Goal: Contribute content: Contribute content

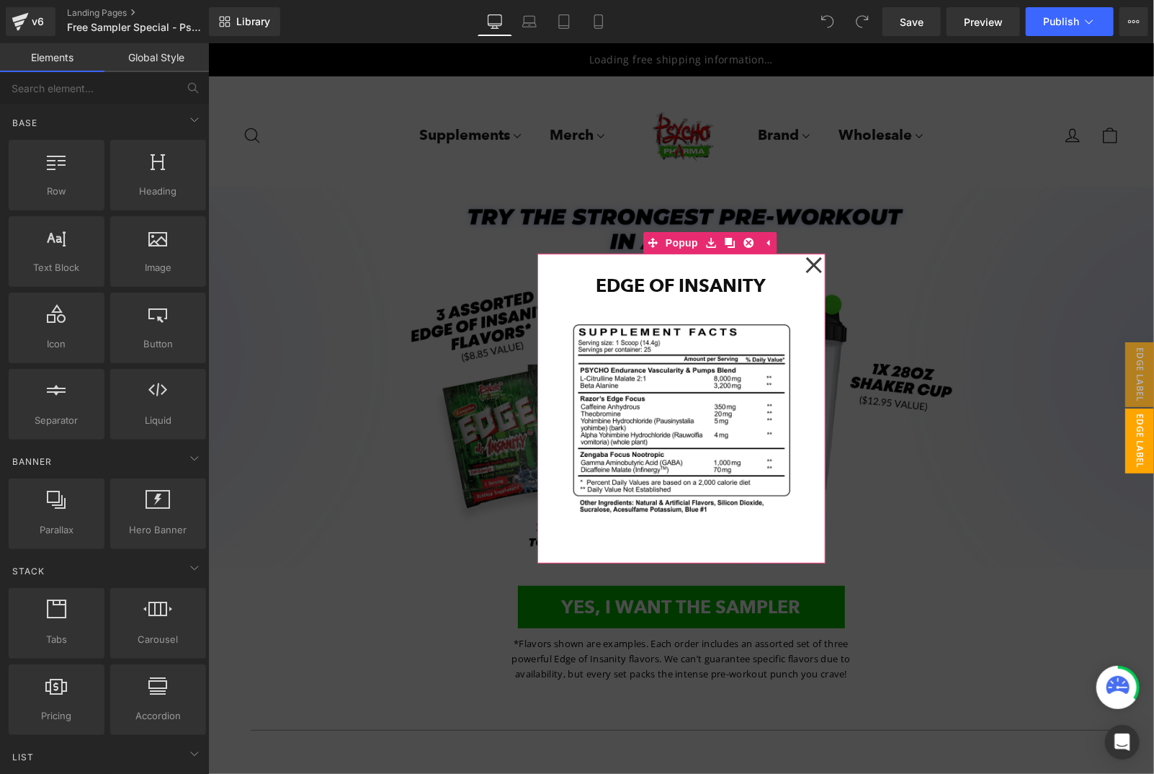
click at [810, 272] on icon at bounding box center [813, 264] width 17 height 72
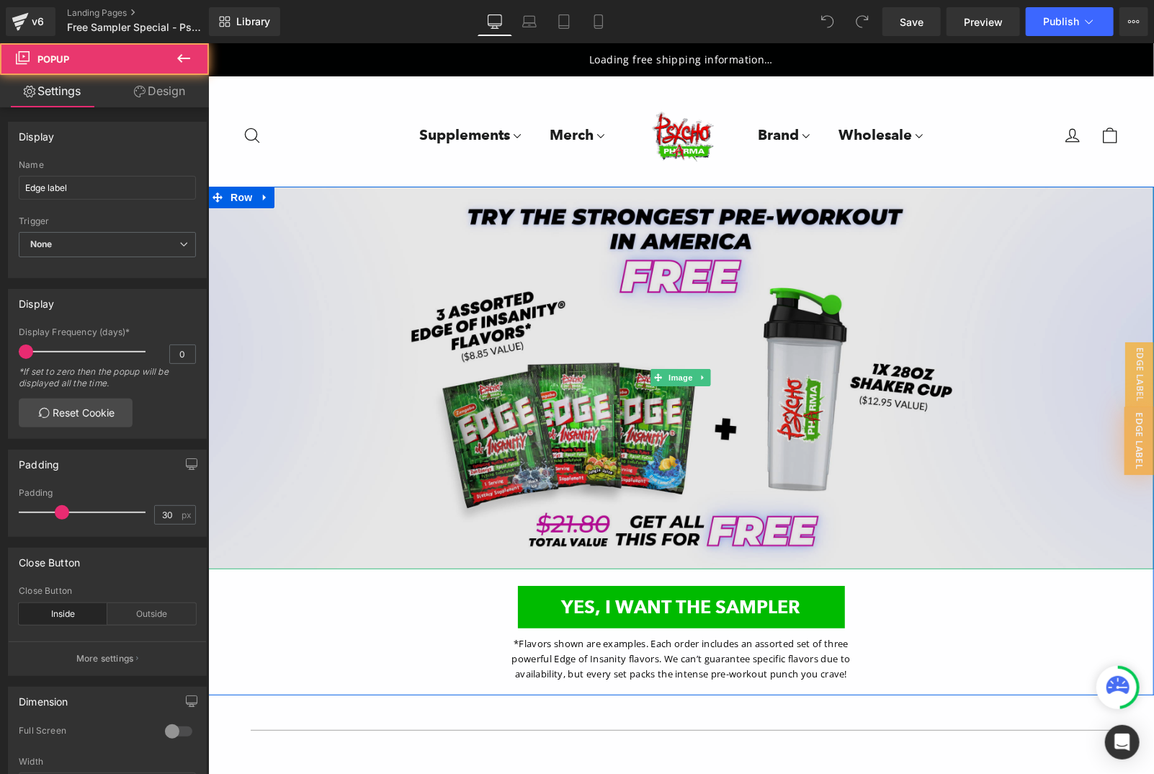
click at [605, 315] on img at bounding box center [680, 377] width 946 height 382
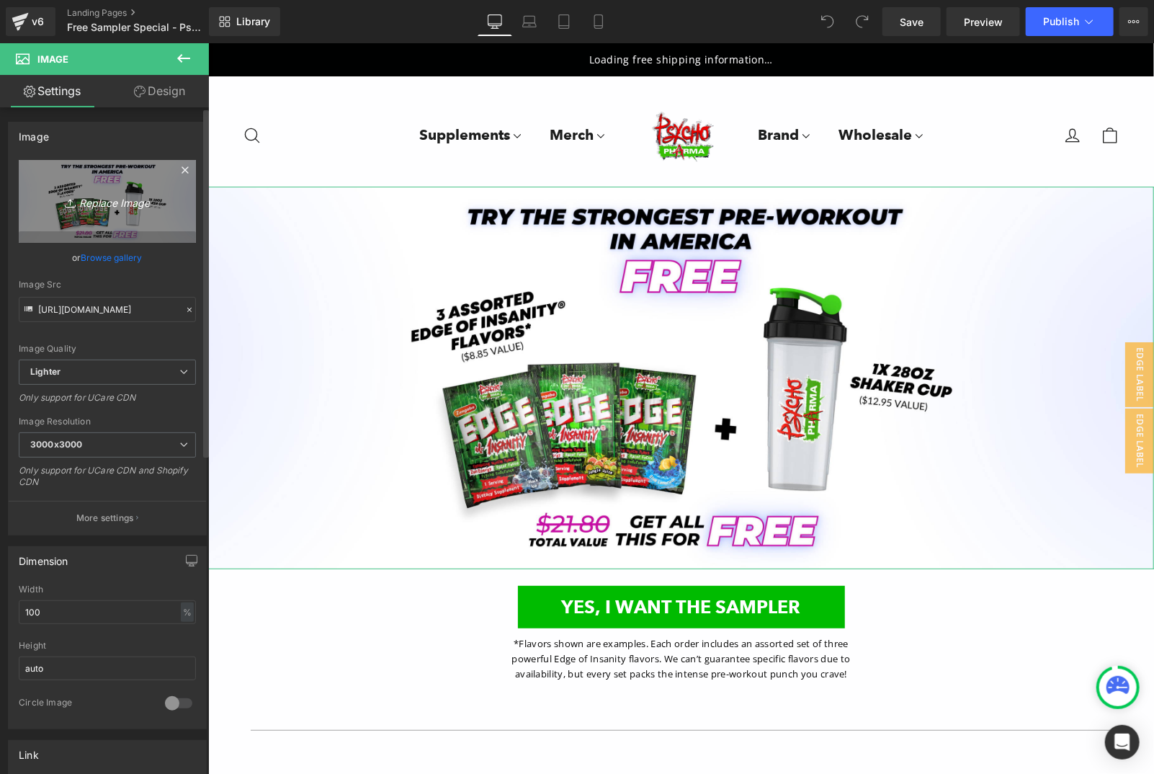
click at [110, 206] on icon "Replace Image" at bounding box center [107, 201] width 115 height 18
type input "C:\fakepath\just pay shipping blue strawpop jungle.jpg"
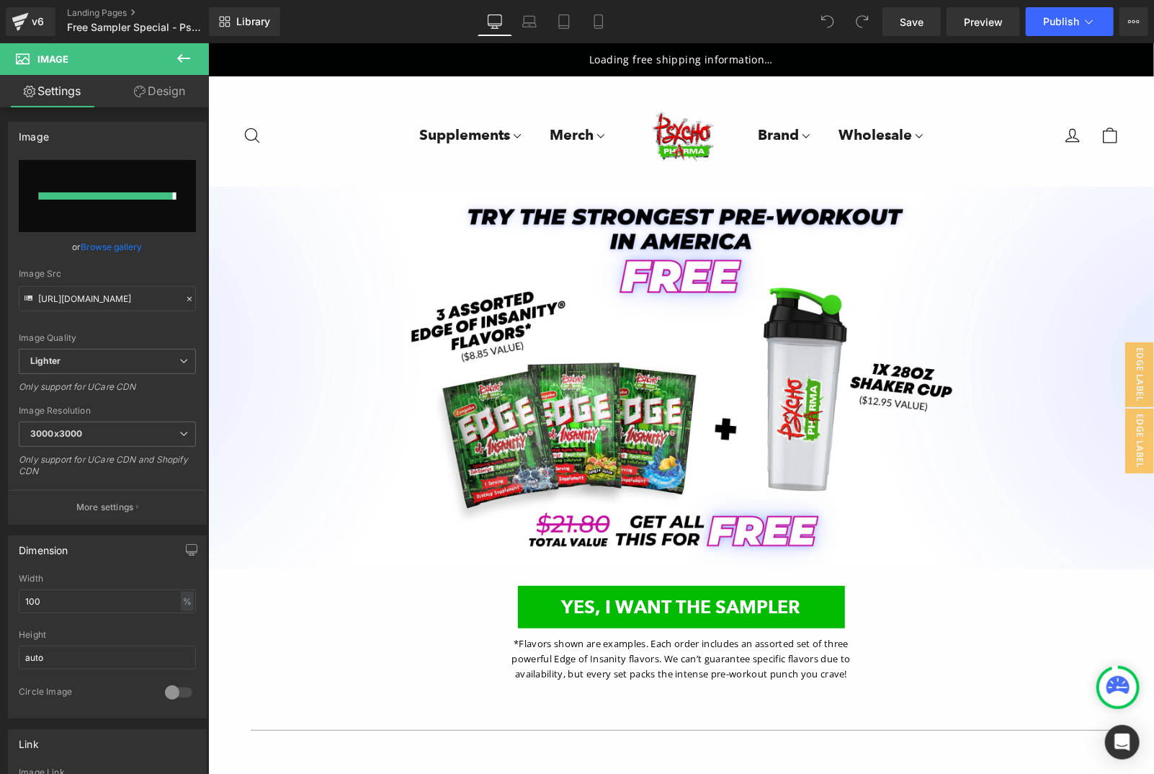
type input "[URL][DOMAIN_NAME]"
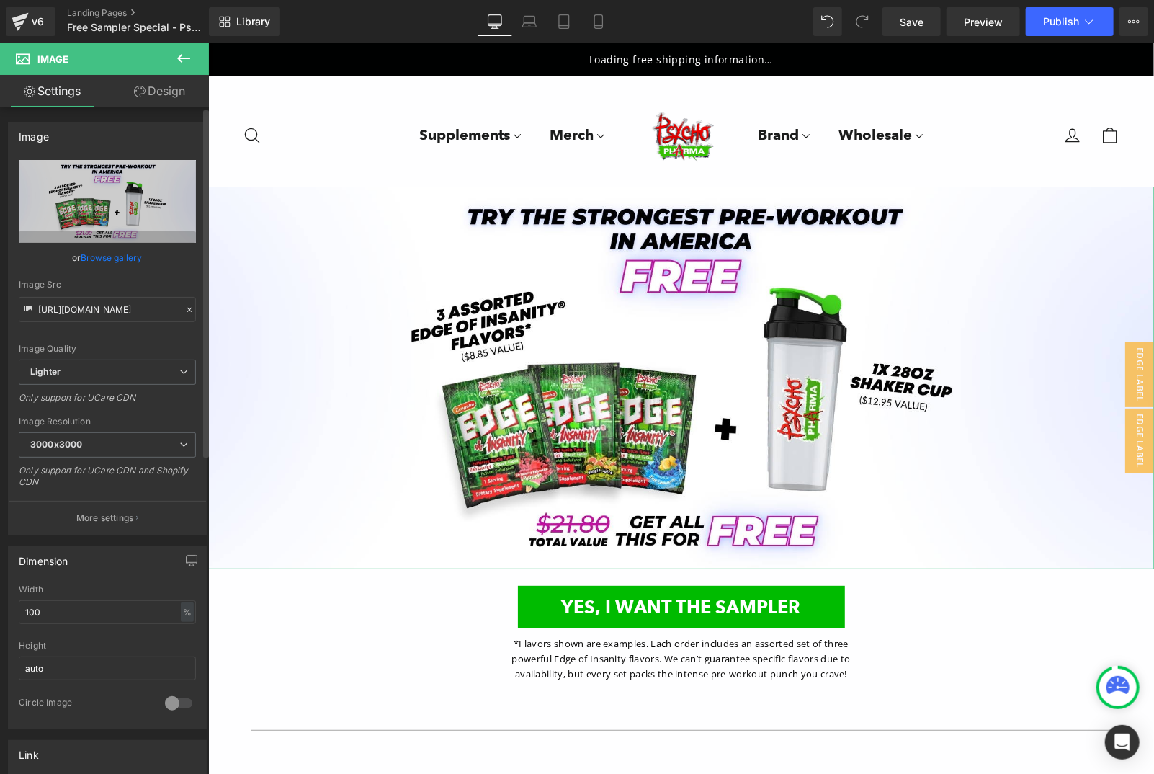
click at [86, 251] on link "Browse gallery" at bounding box center [111, 257] width 61 height 25
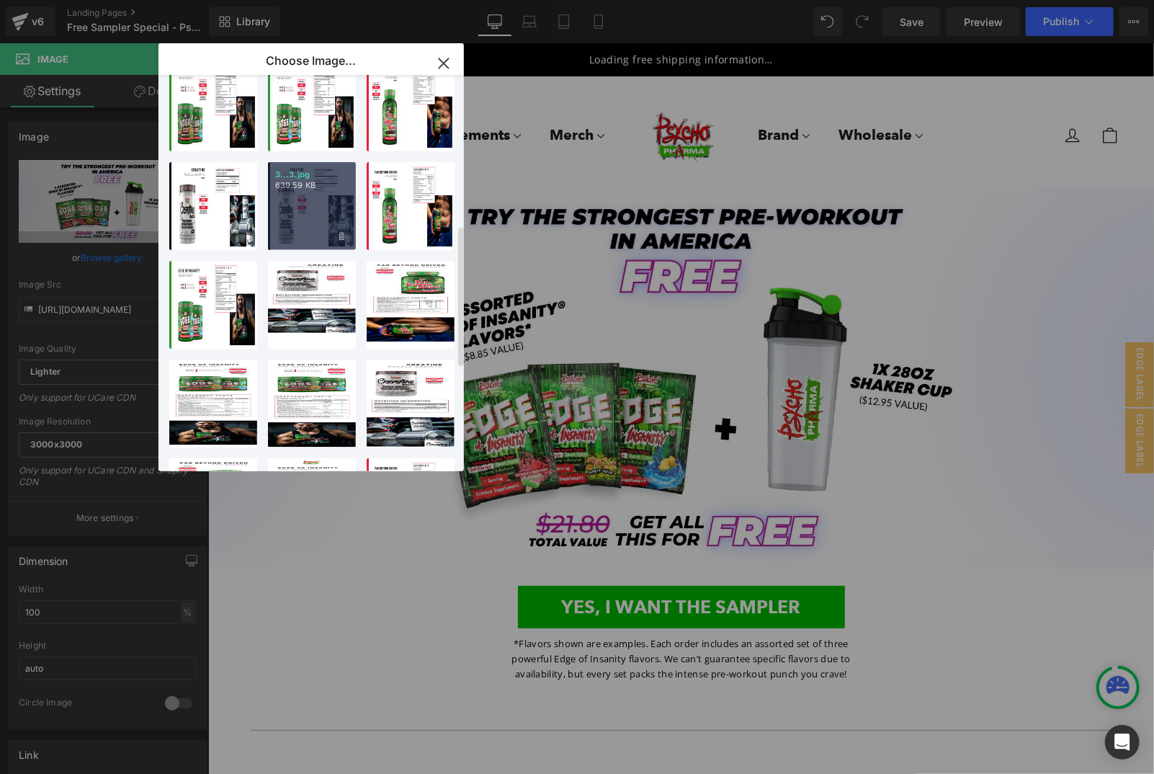
scroll to position [135, 0]
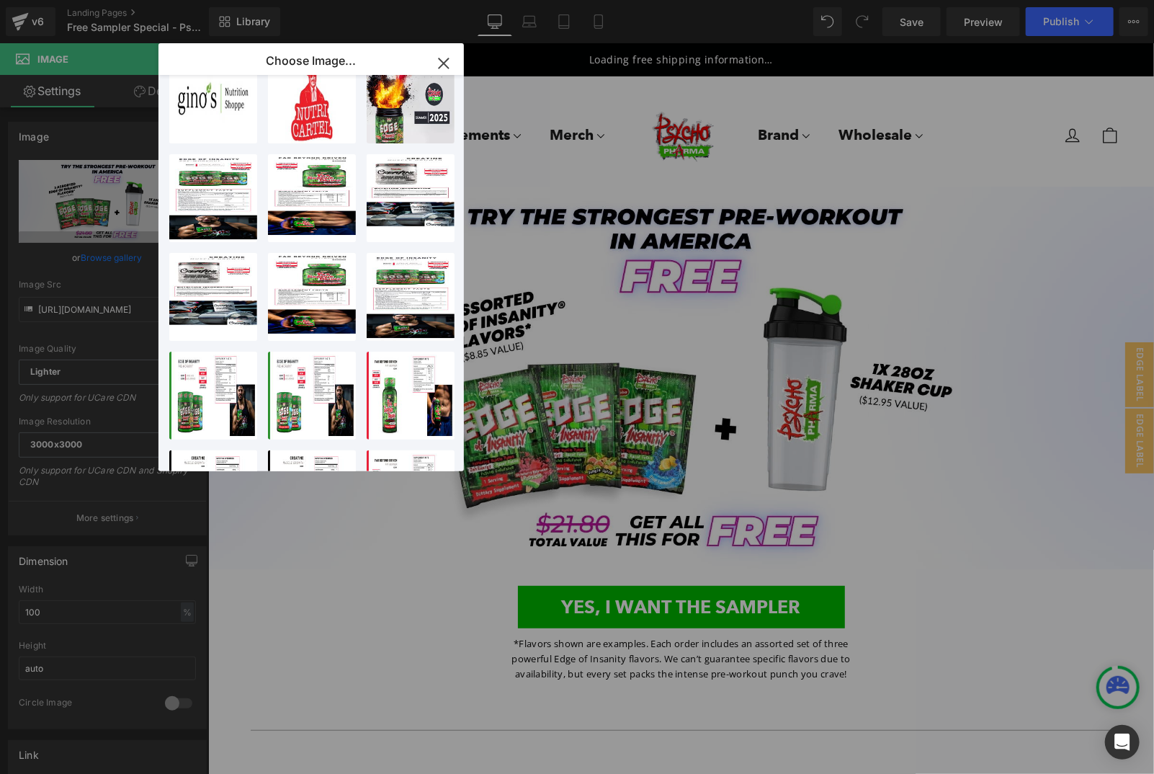
click at [450, 61] on icon "button" at bounding box center [443, 63] width 23 height 23
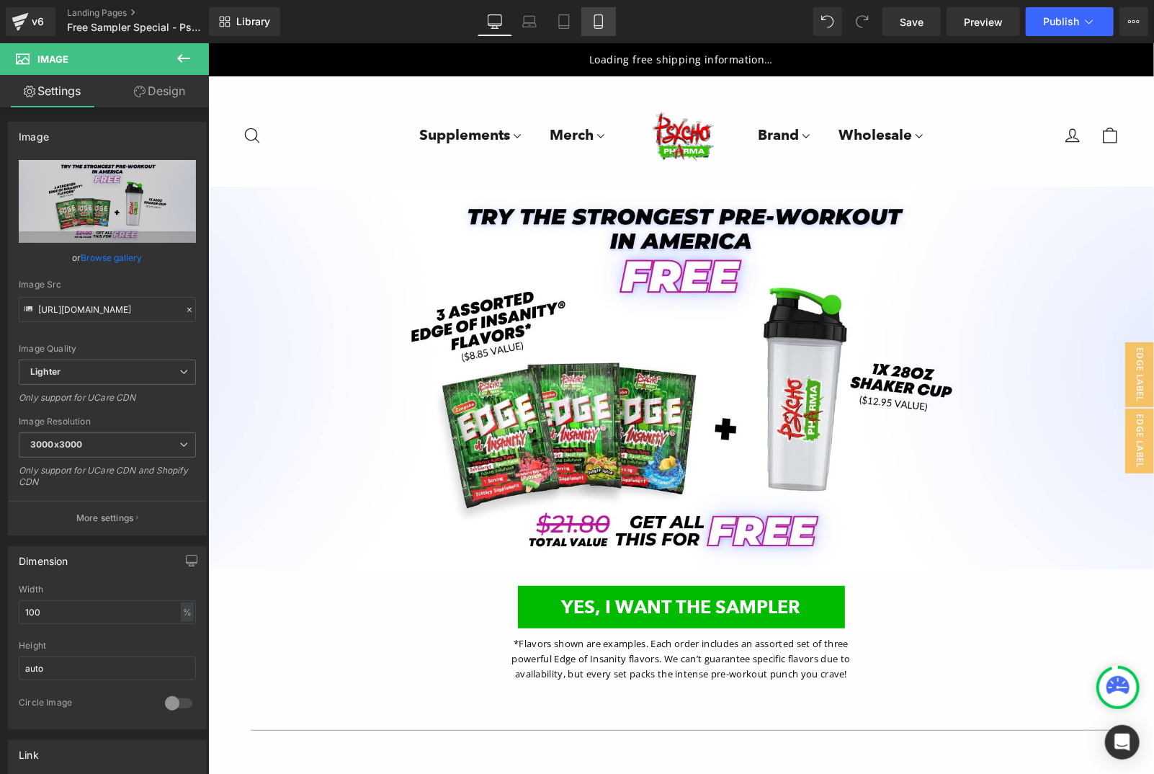
click at [605, 24] on icon at bounding box center [599, 21] width 14 height 14
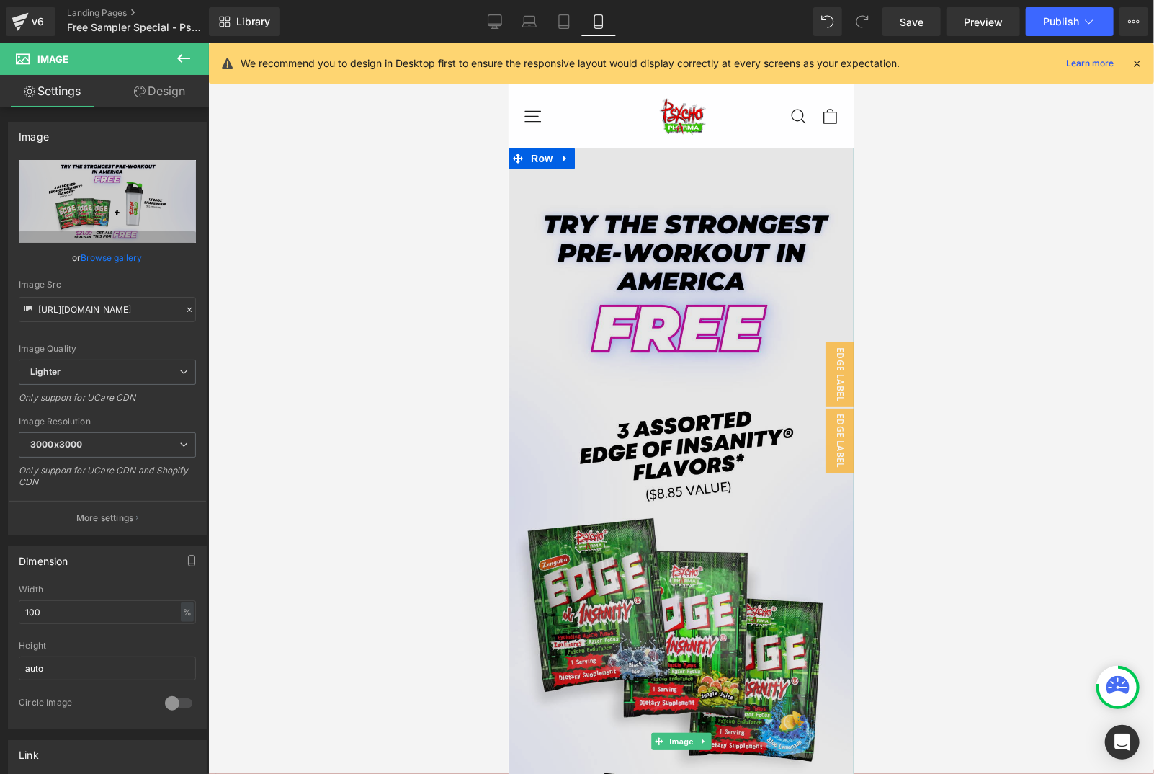
click at [682, 312] on img at bounding box center [681, 740] width 346 height 1187
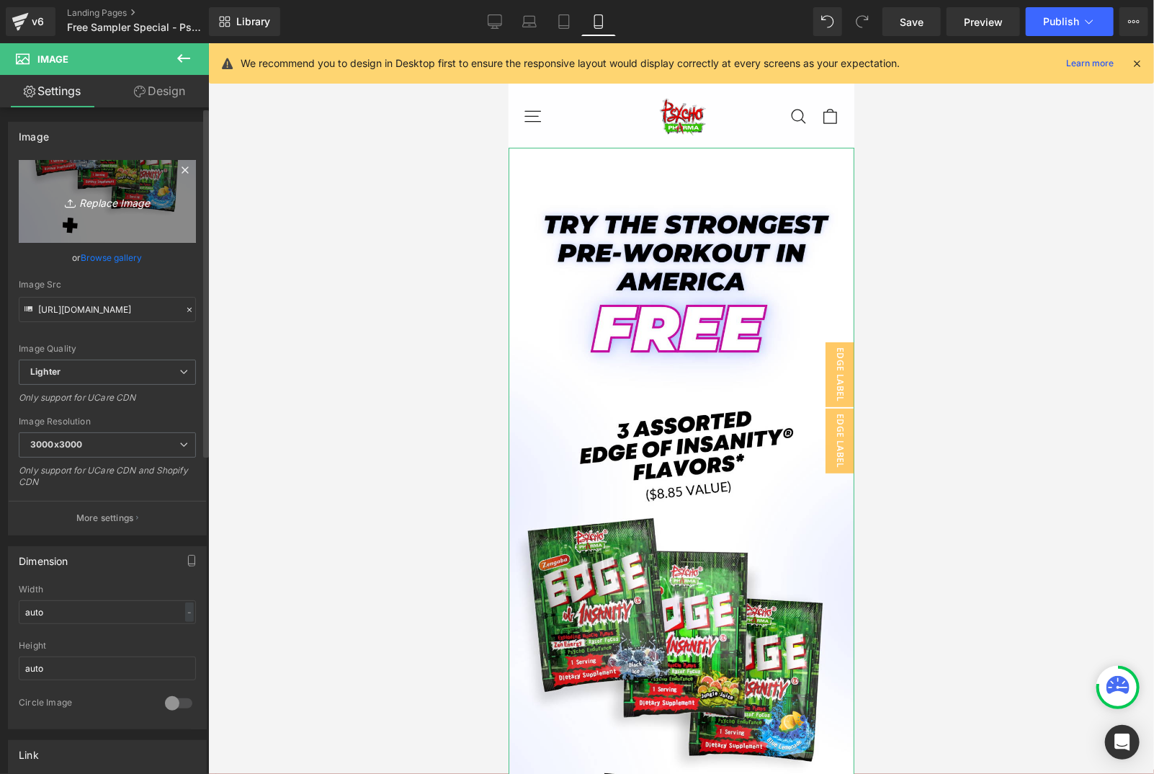
click at [119, 202] on icon "Replace Image" at bounding box center [107, 201] width 115 height 18
type input "C:\fakepath\second flavor set - free just pay shipping.jpg"
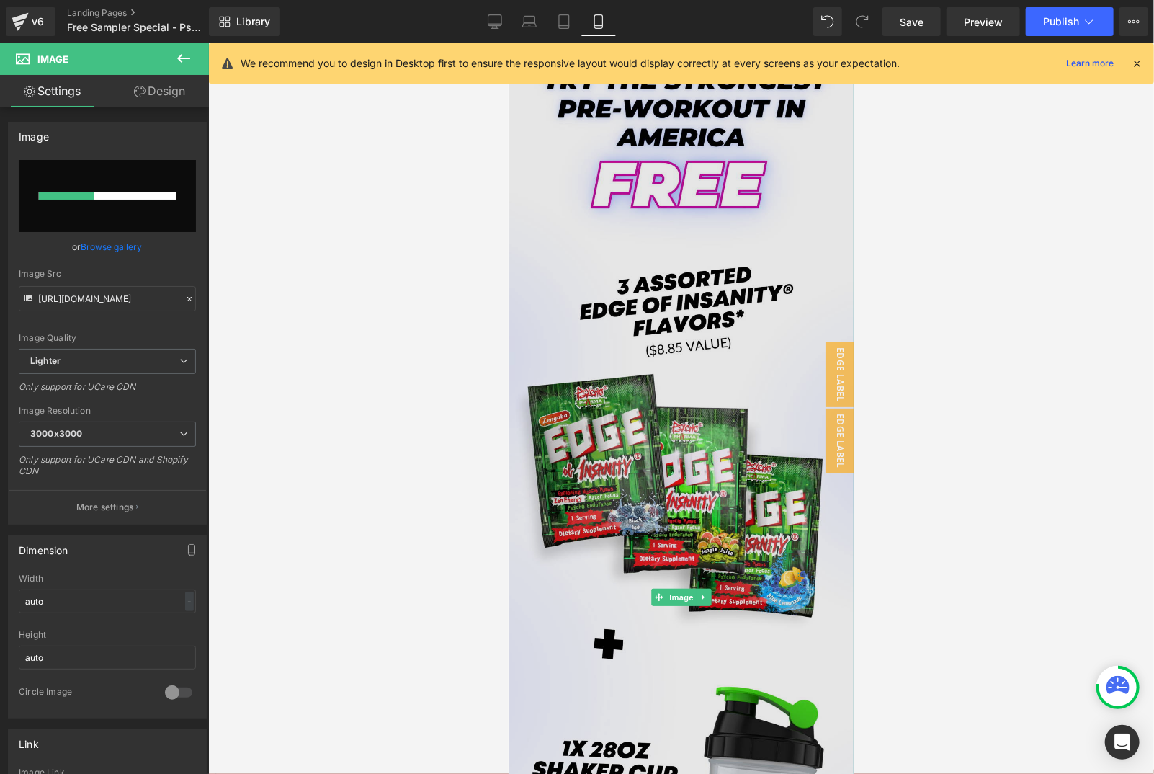
scroll to position [216, 0]
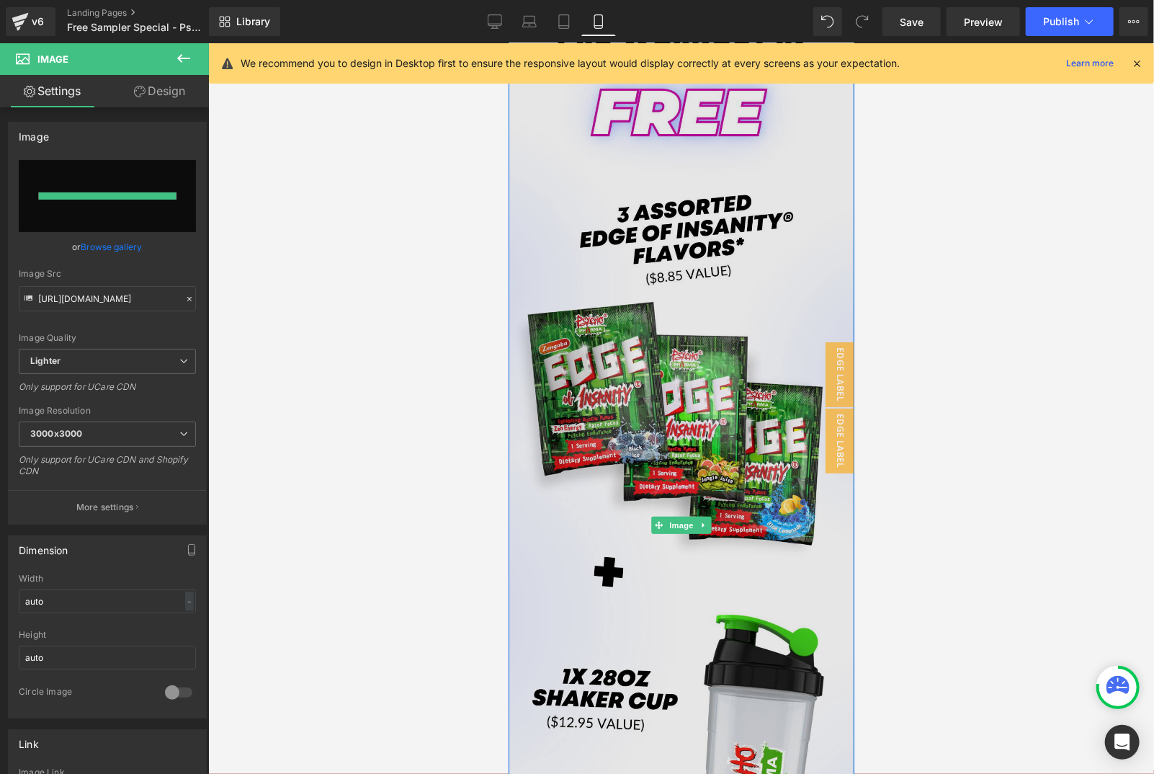
type input "[URL][DOMAIN_NAME]"
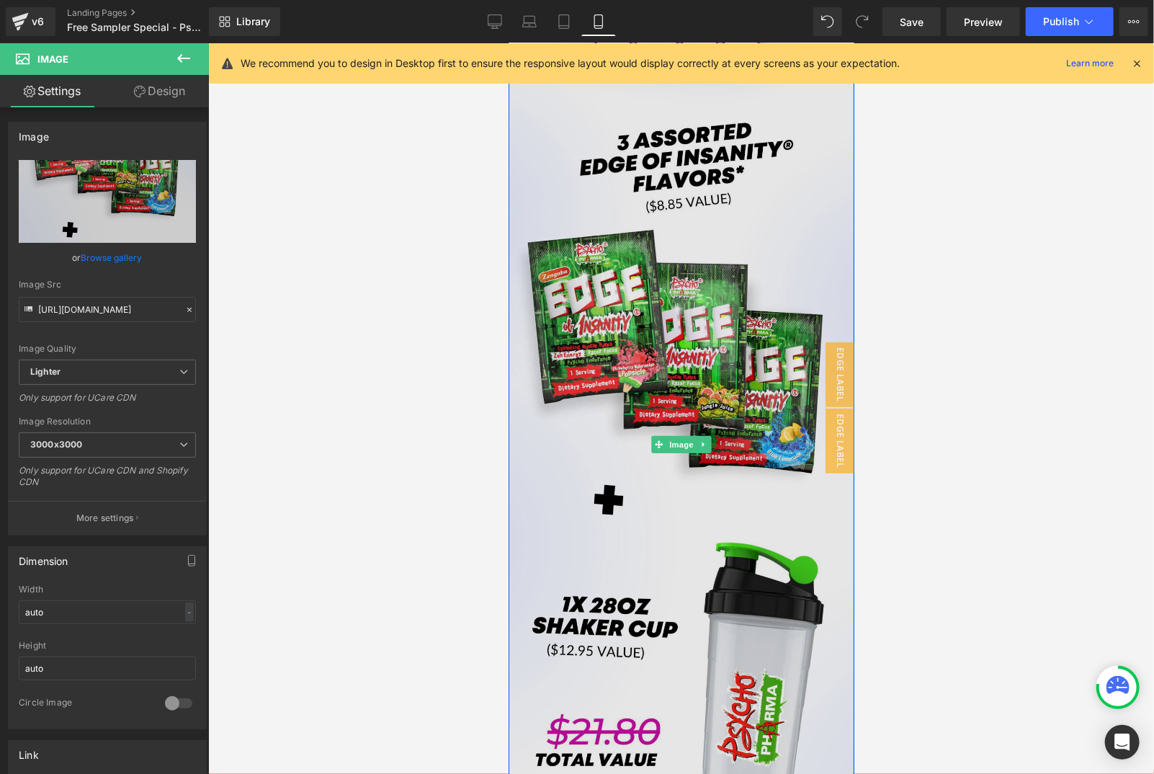
scroll to position [0, 0]
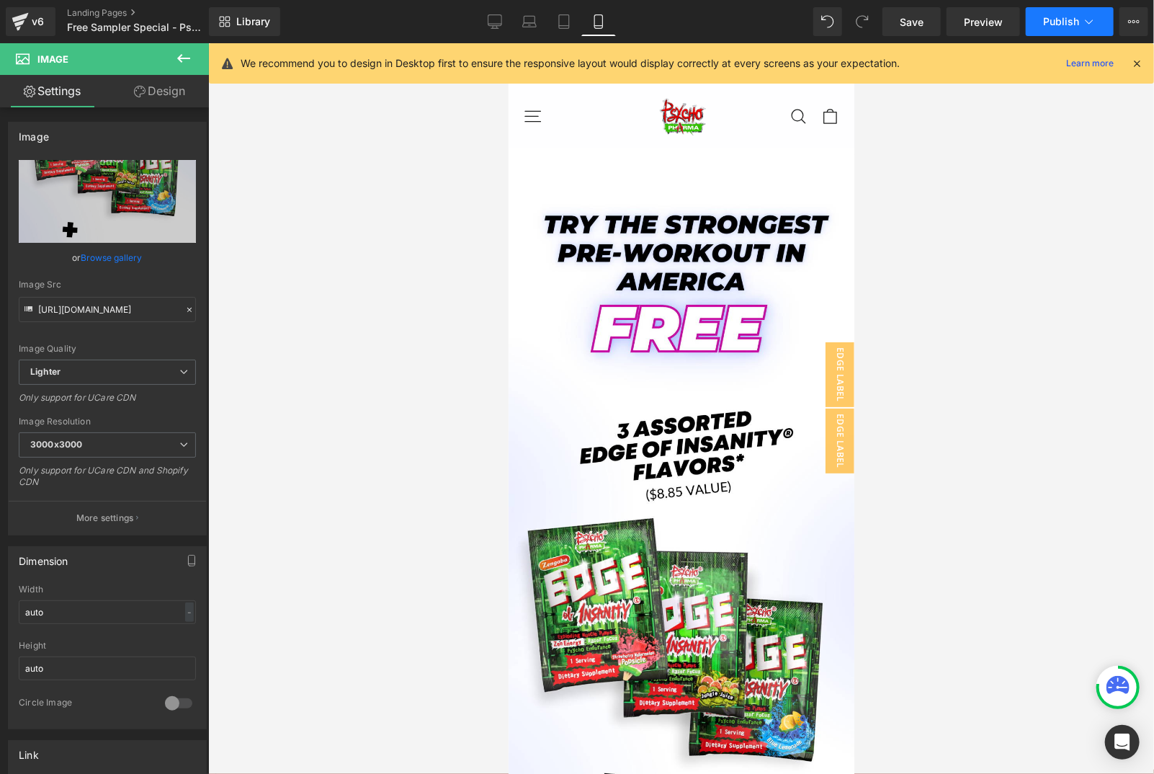
click at [1102, 21] on button "Publish" at bounding box center [1070, 21] width 88 height 29
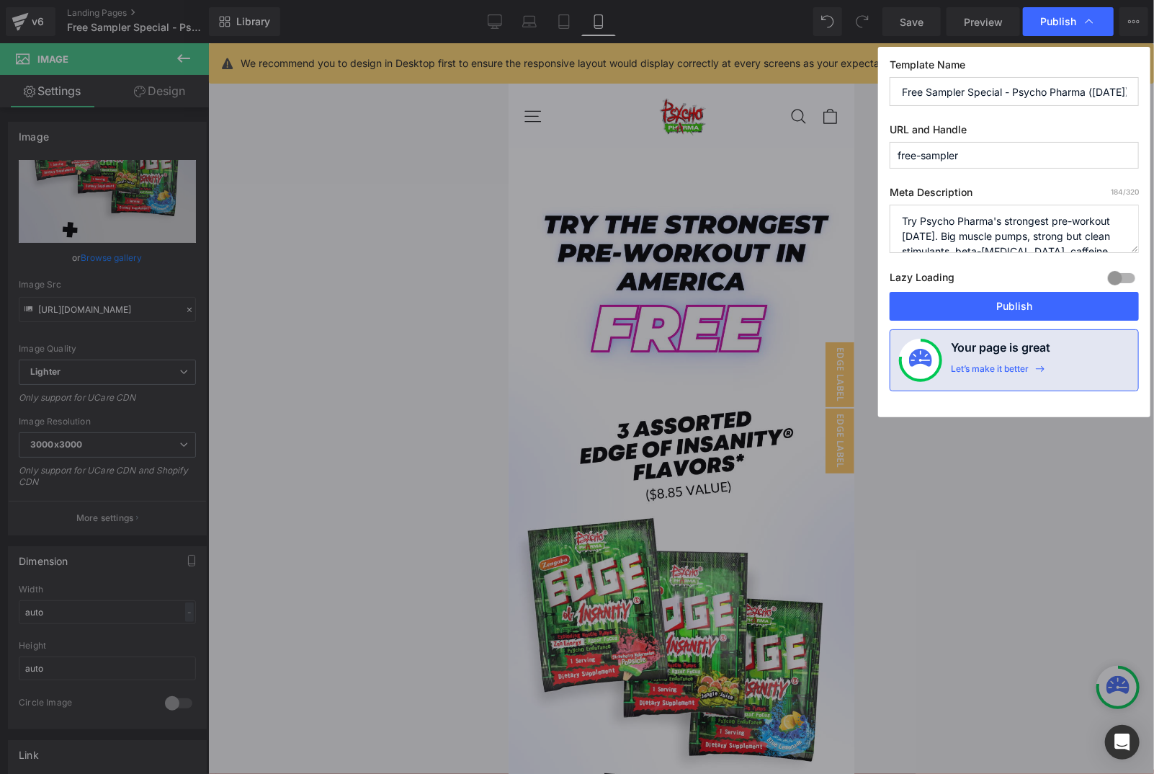
scroll to position [0, 50]
drag, startPoint x: 1072, startPoint y: 94, endPoint x: 1163, endPoint y: 96, distance: 90.8
click at [1153, 96] on html "You are previewing how the will restyle your page. You can not edit Elements in…" at bounding box center [577, 387] width 1154 height 774
click at [1040, 313] on button "Publish" at bounding box center [1014, 306] width 249 height 29
